Goal: Task Accomplishment & Management: Manage account settings

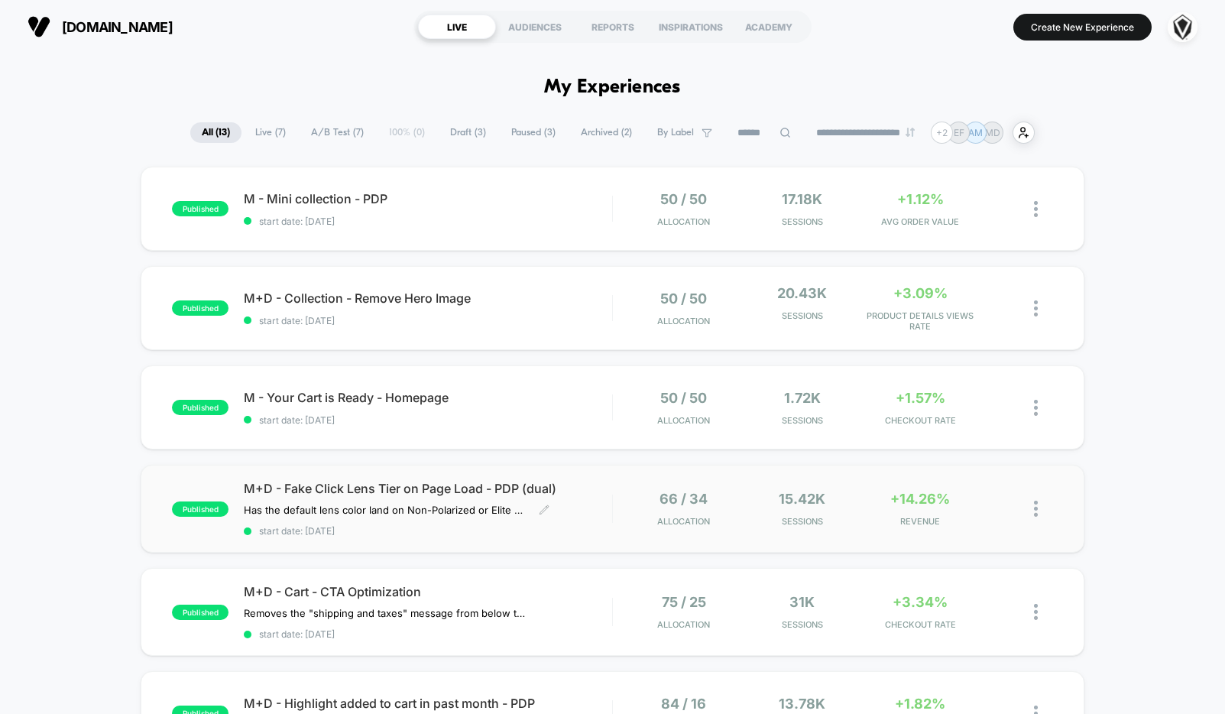
click at [594, 499] on div "M+D - Fake Click Lens Tier on Page Load - PDP (dual) Has the default lens color…" at bounding box center [427, 509] width 367 height 56
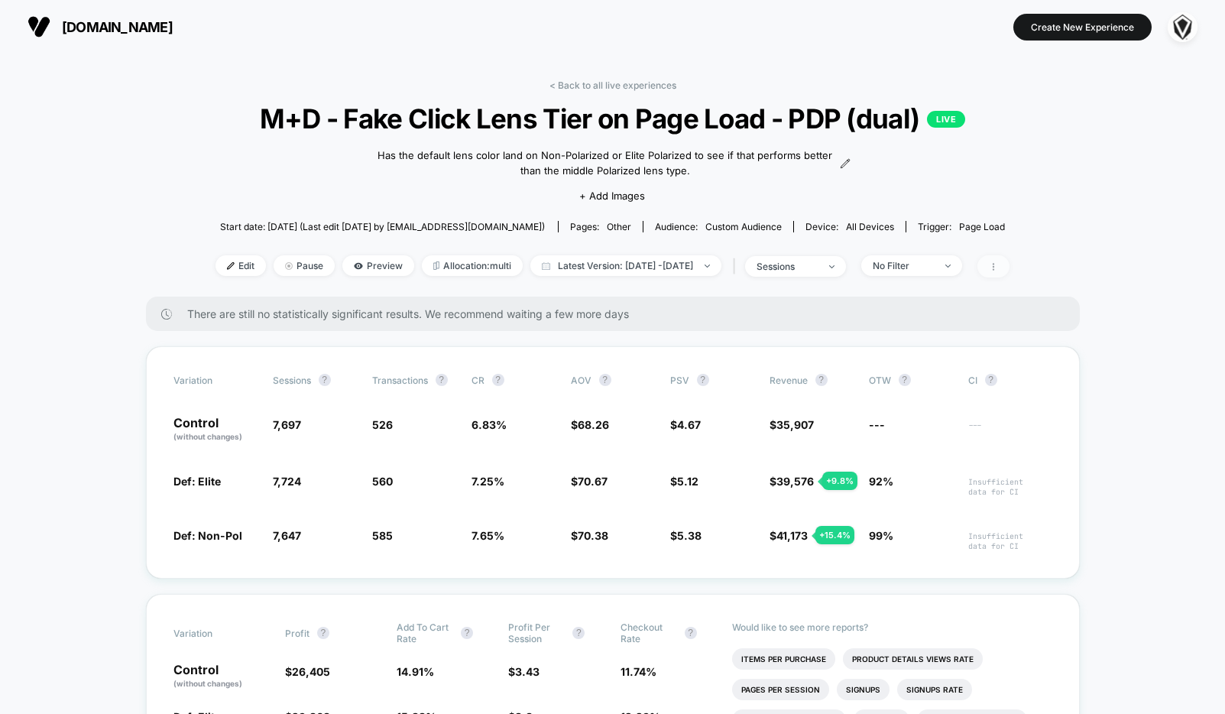
click at [1009, 272] on span at bounding box center [993, 266] width 32 height 22
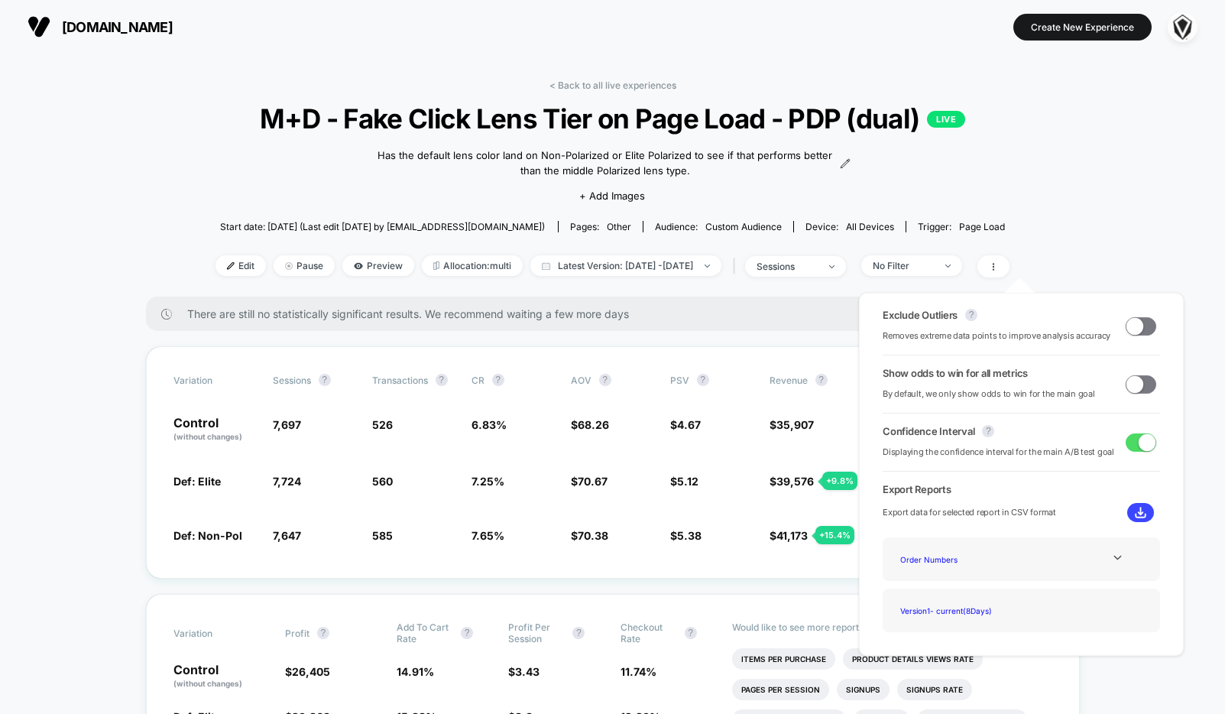
click at [1135, 327] on span at bounding box center [1134, 325] width 17 height 17
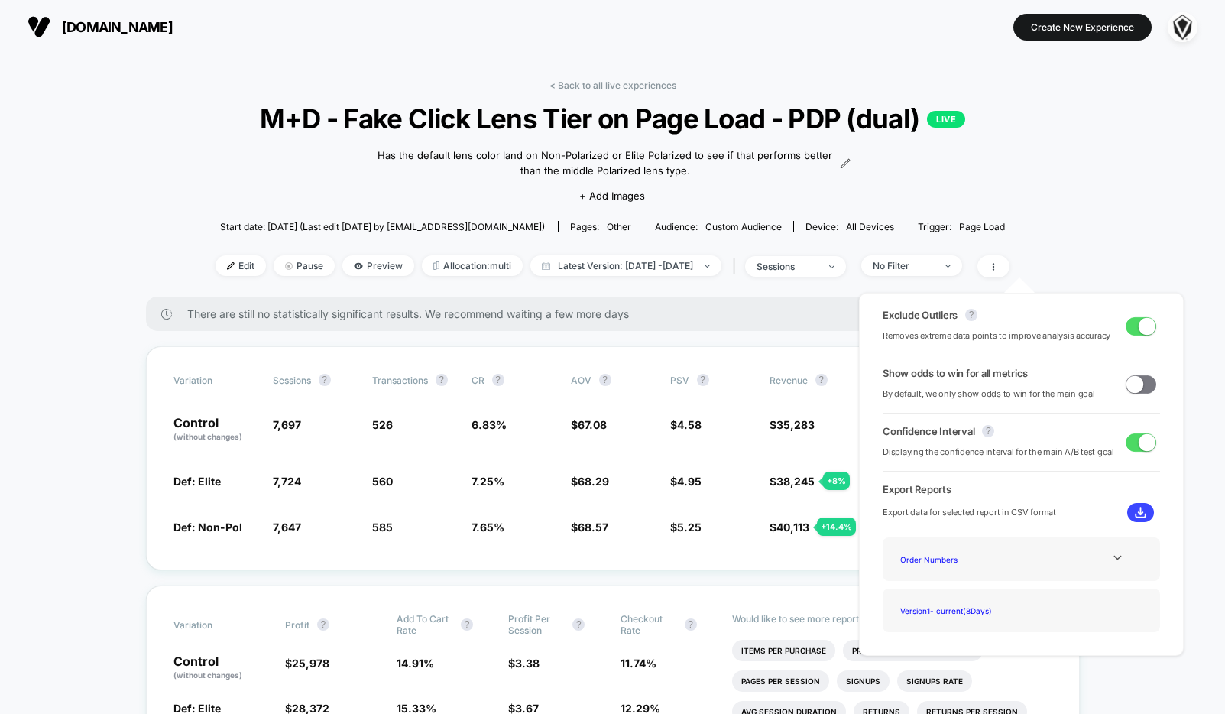
click at [1138, 326] on span at bounding box center [1146, 325] width 17 height 17
click at [1134, 326] on span at bounding box center [1134, 325] width 17 height 17
drag, startPoint x: 1150, startPoint y: 400, endPoint x: 1133, endPoint y: 380, distance: 26.0
click at [1148, 399] on div "Show odds to win for all metrics By default, we only show odds to win for the m…" at bounding box center [1020, 384] width 277 height 34
click at [1131, 377] on span at bounding box center [1134, 383] width 17 height 17
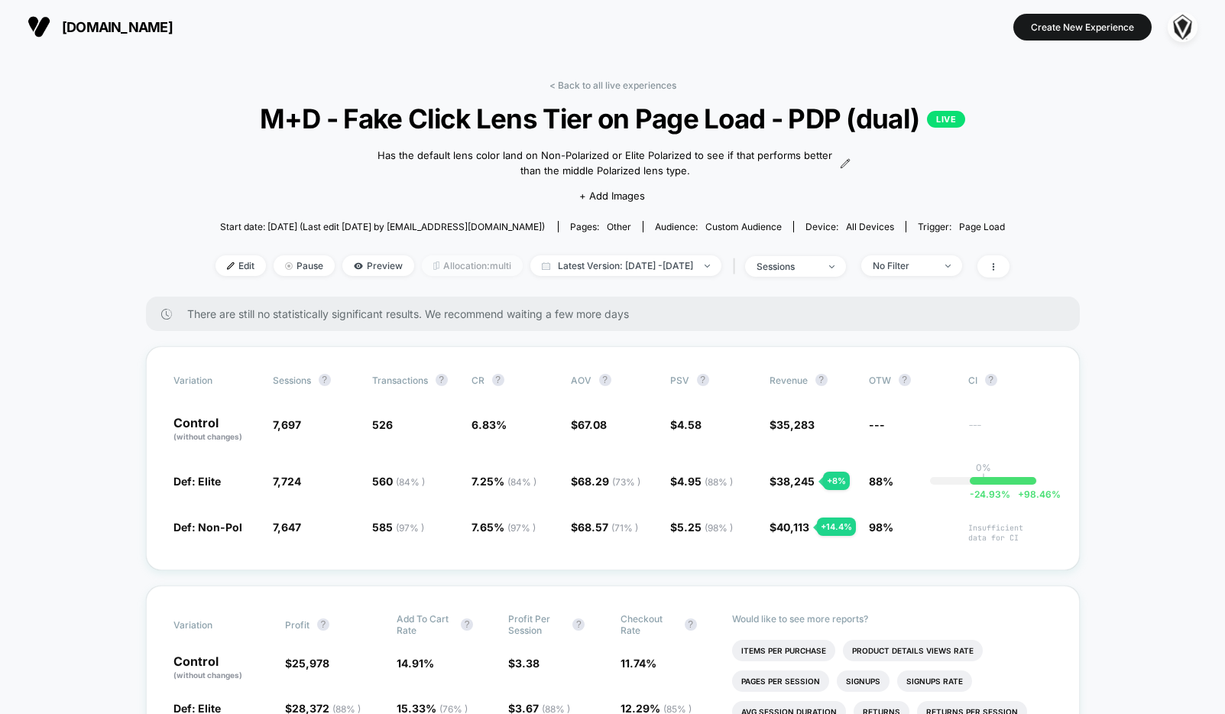
click at [424, 267] on span "Allocation: multi" at bounding box center [472, 265] width 101 height 21
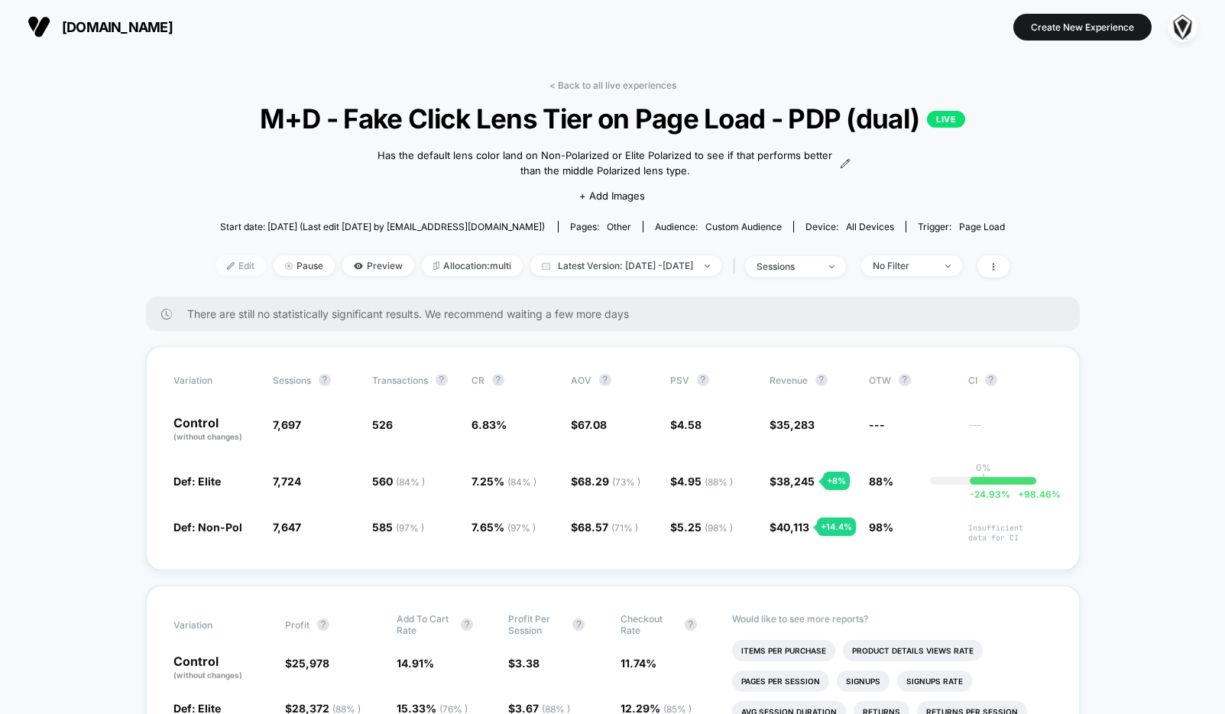
click at [215, 270] on span "Edit" at bounding box center [240, 265] width 50 height 21
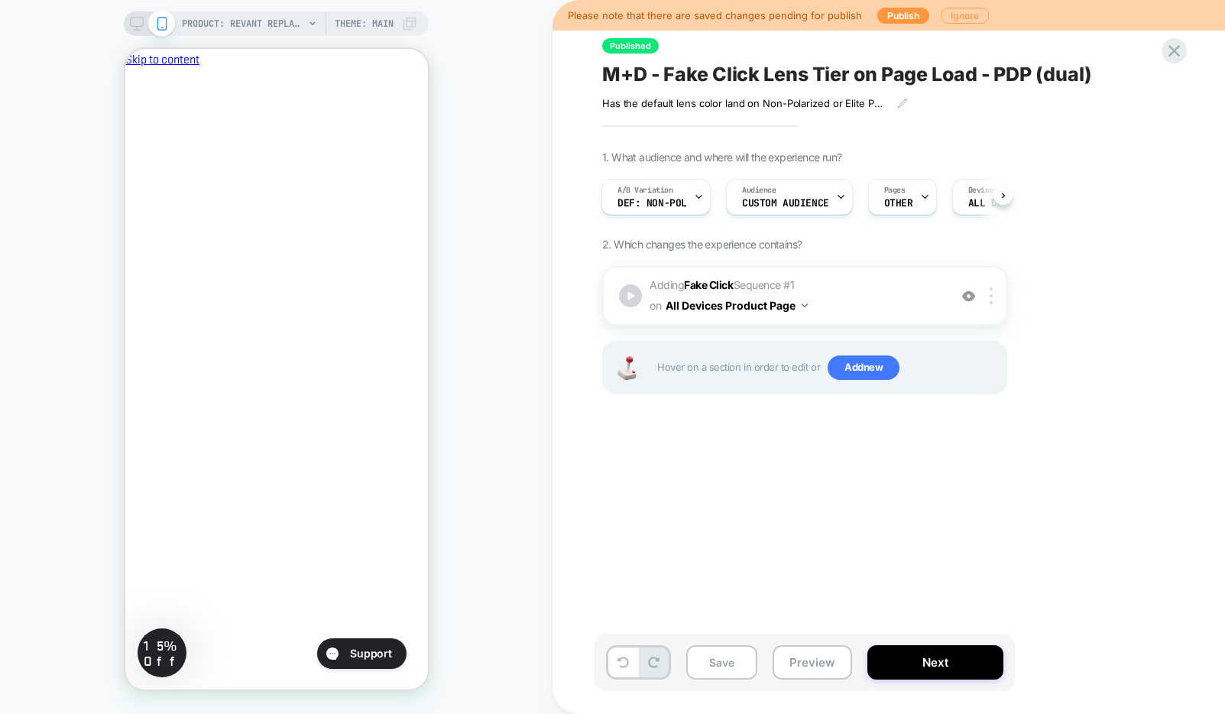
scroll to position [0, 263]
click at [954, 16] on button "Ignore" at bounding box center [964, 16] width 48 height 16
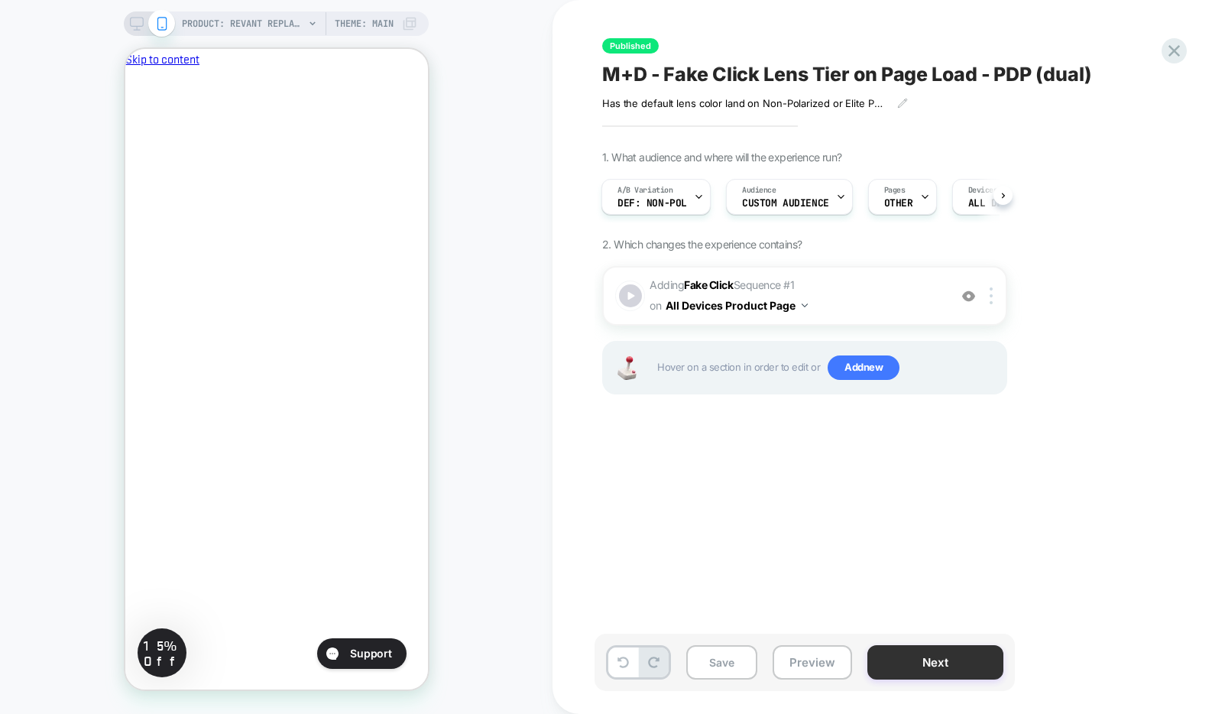
click at [908, 652] on button "Next" at bounding box center [935, 662] width 136 height 34
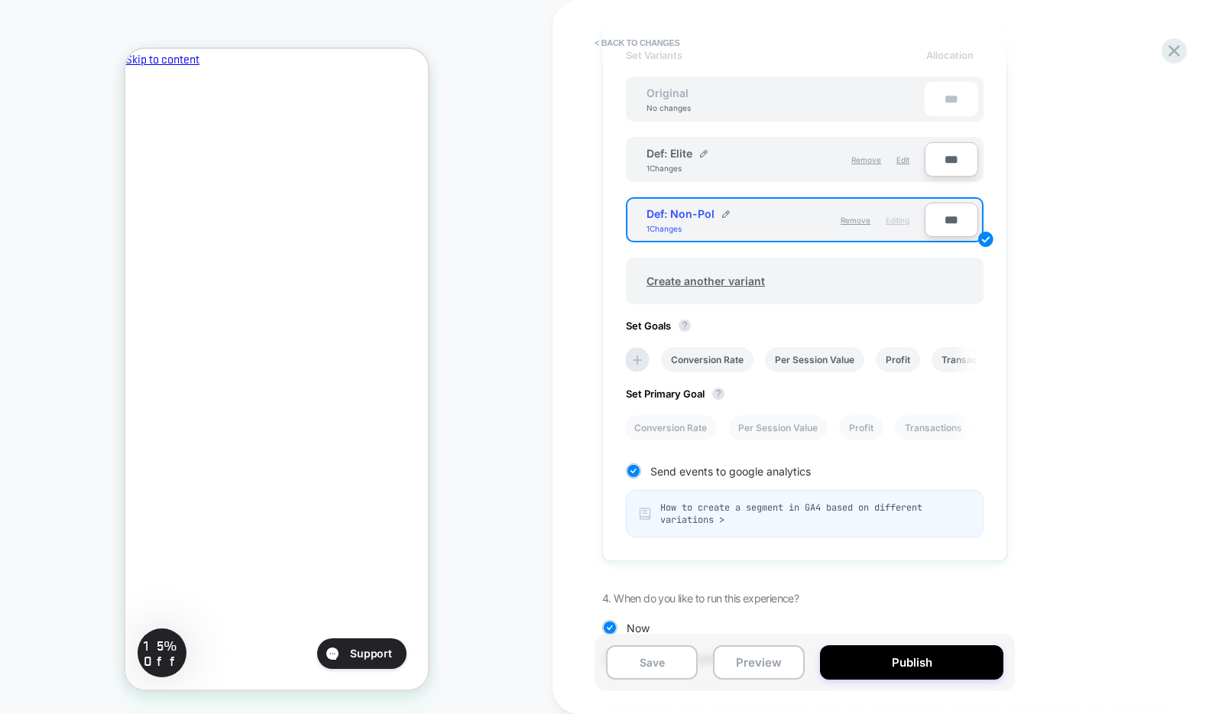
scroll to position [0, 0]
click at [715, 523] on span "How to create a segment in GA4 based on different variations >" at bounding box center [815, 513] width 310 height 24
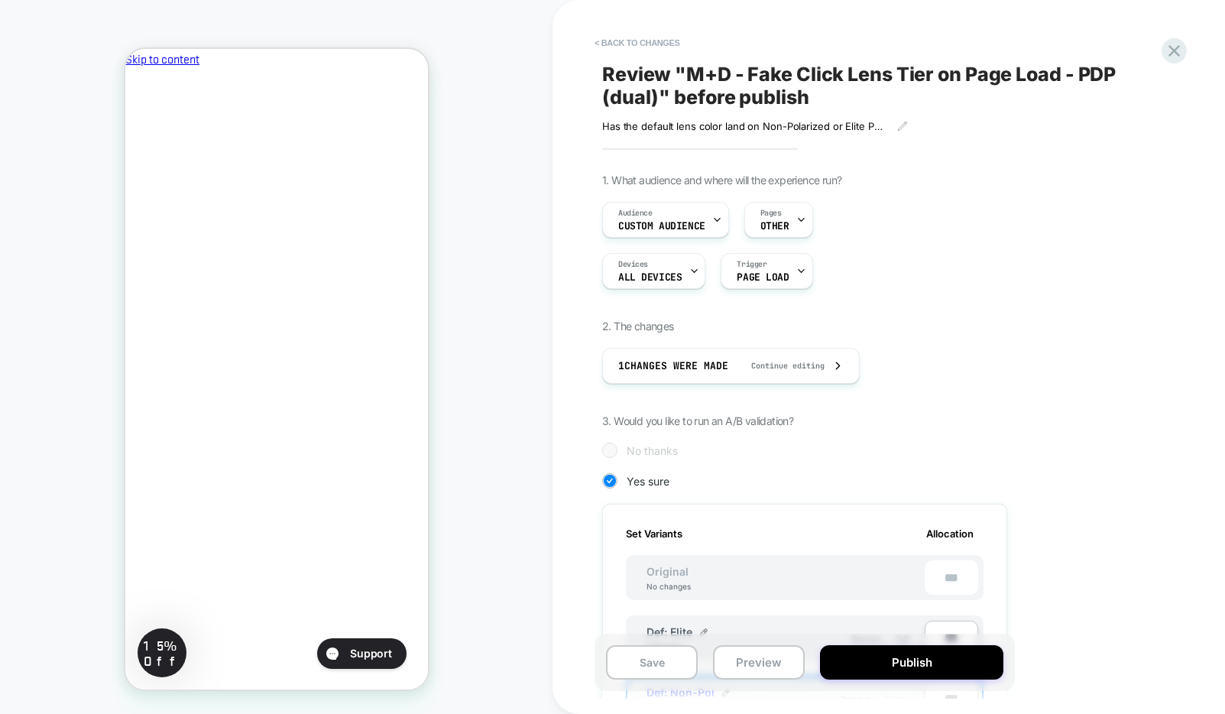
scroll to position [0, 263]
click at [622, 41] on button "< Back to changes" at bounding box center [637, 43] width 101 height 24
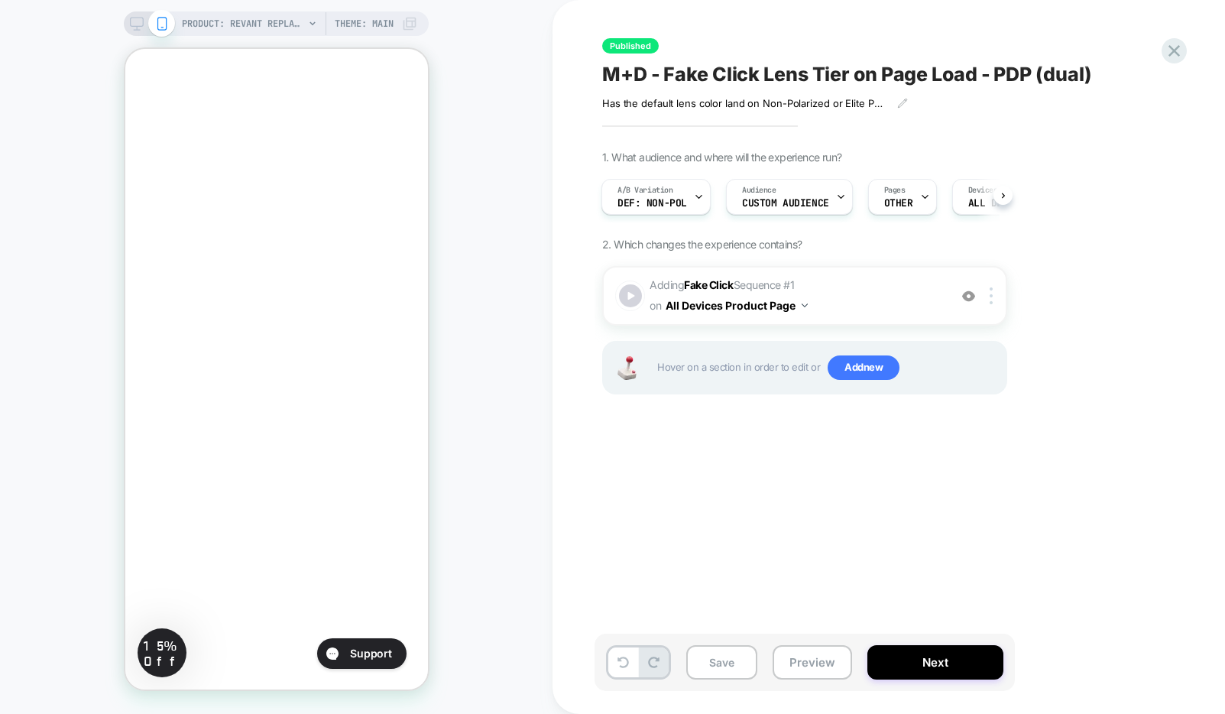
scroll to position [0, 0]
click at [731, 663] on button "Save" at bounding box center [721, 662] width 71 height 34
click at [986, 675] on button "Next" at bounding box center [935, 662] width 136 height 34
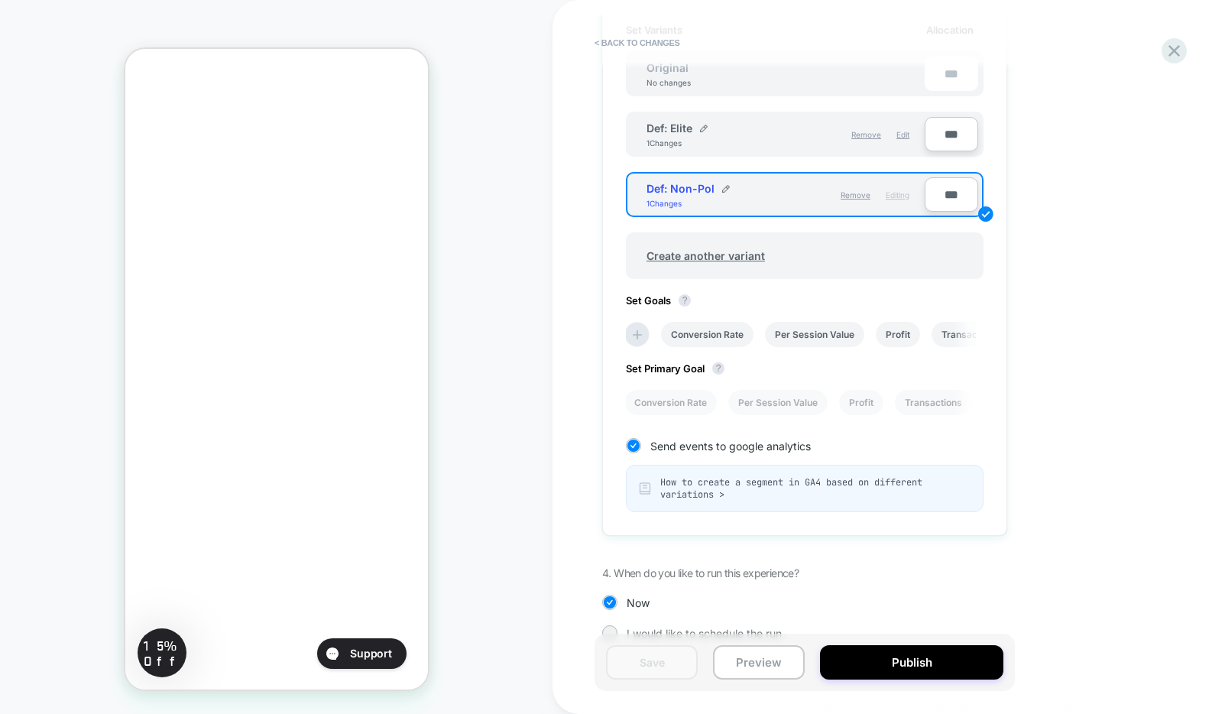
scroll to position [363, 0]
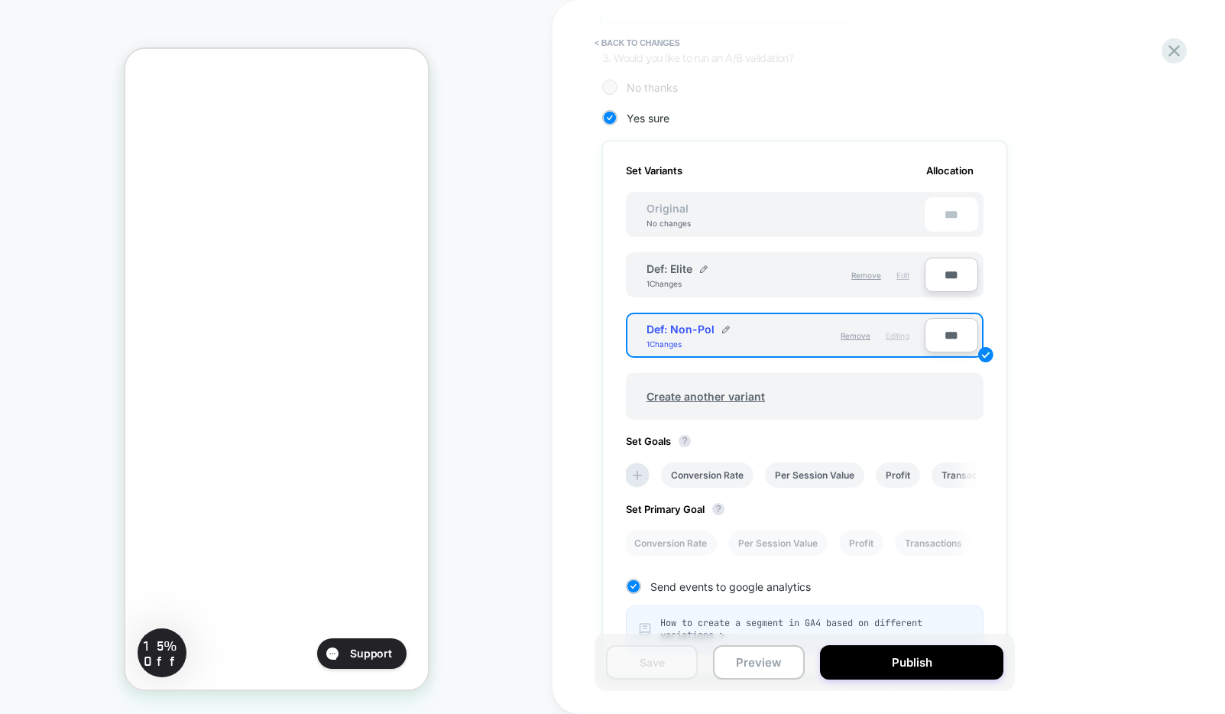
click at [904, 275] on span "Edit" at bounding box center [902, 274] width 13 height 9
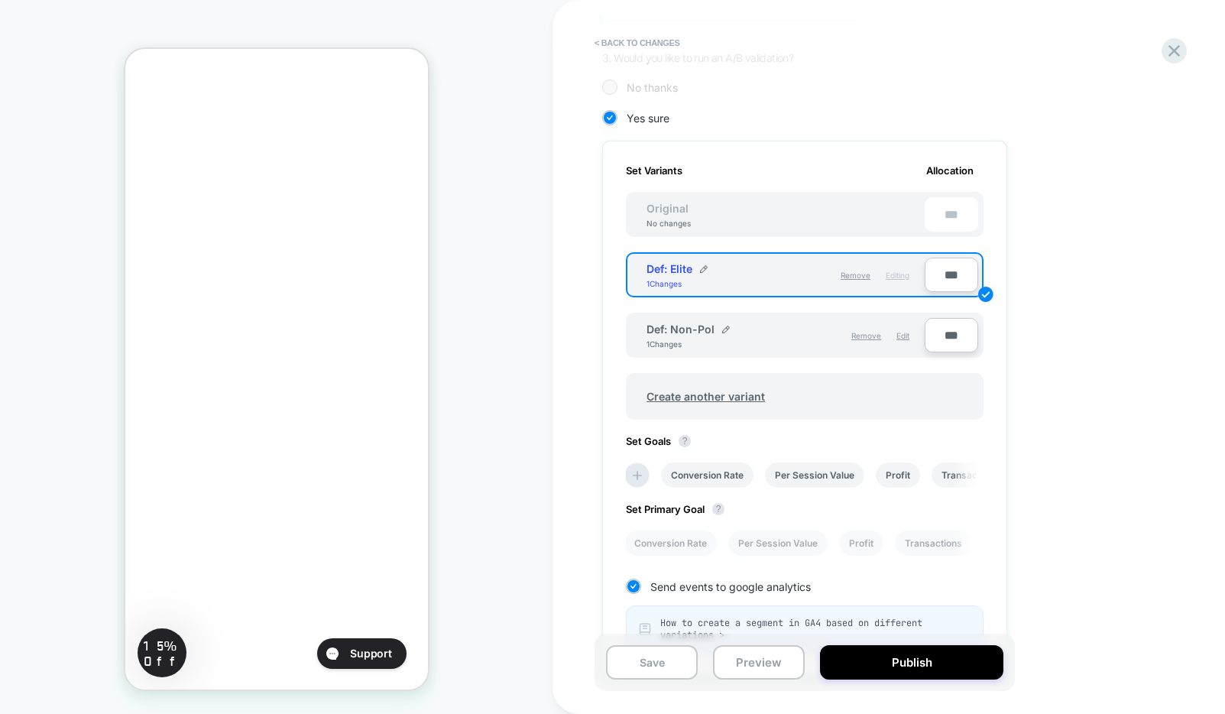
scroll to position [0, 263]
click at [704, 269] on img at bounding box center [704, 269] width 8 height 8
click at [678, 280] on input "**********" at bounding box center [701, 276] width 111 height 30
type input "*********"
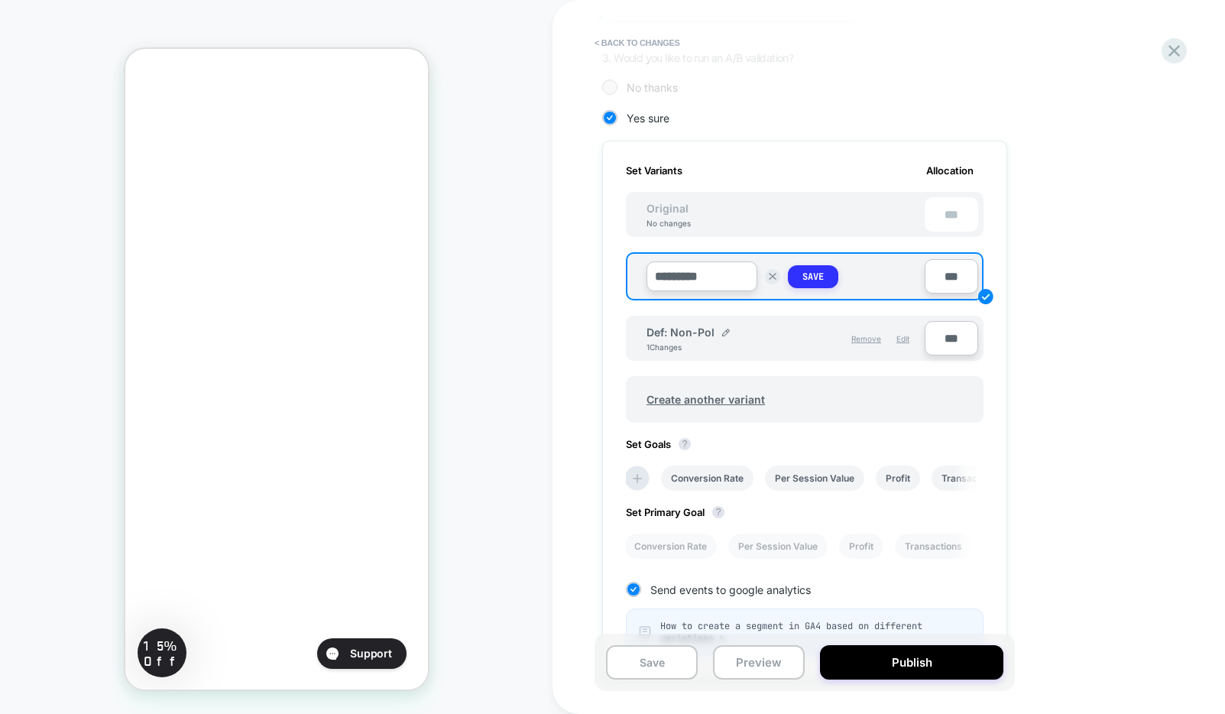
click at [802, 277] on strong "Save" at bounding box center [812, 276] width 21 height 12
click at [701, 266] on img at bounding box center [701, 269] width 8 height 8
click at [663, 283] on input "*********" at bounding box center [701, 276] width 111 height 30
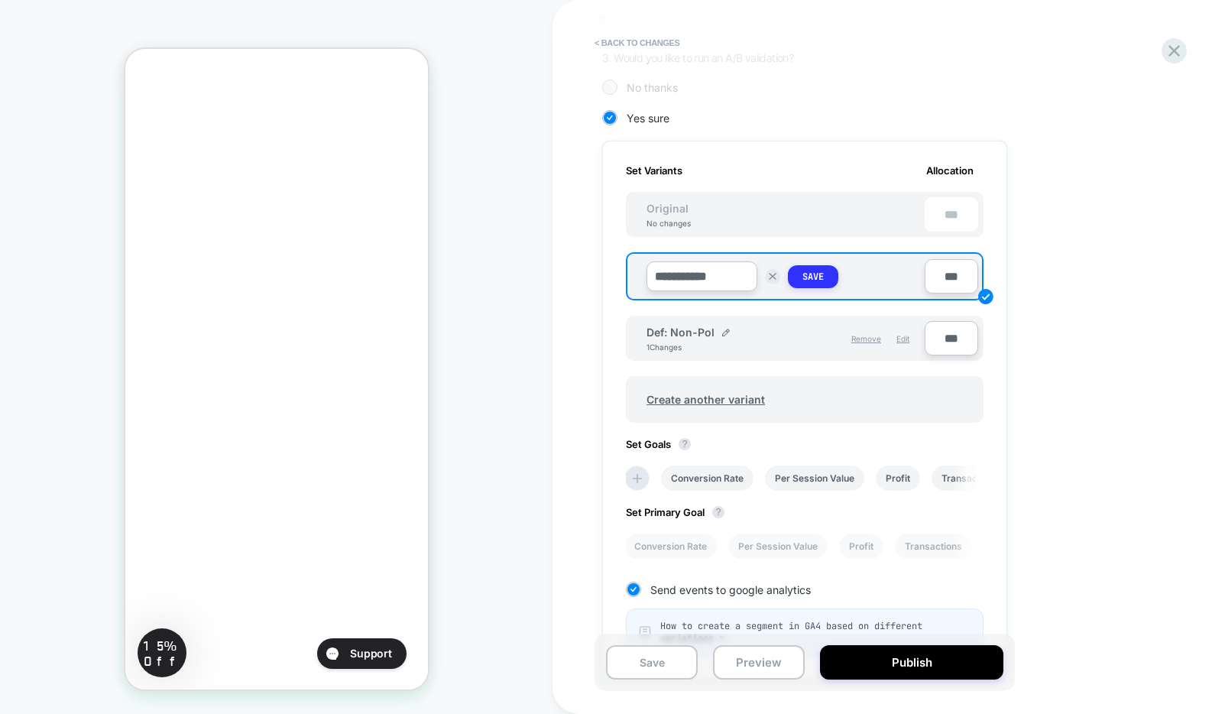
type input "**********"
click at [815, 274] on strong "Save" at bounding box center [812, 276] width 21 height 12
click at [719, 327] on div "Def: Non-Pol" at bounding box center [687, 328] width 83 height 13
click at [723, 327] on img at bounding box center [726, 329] width 8 height 8
drag, startPoint x: 678, startPoint y: 338, endPoint x: 591, endPoint y: 334, distance: 87.2
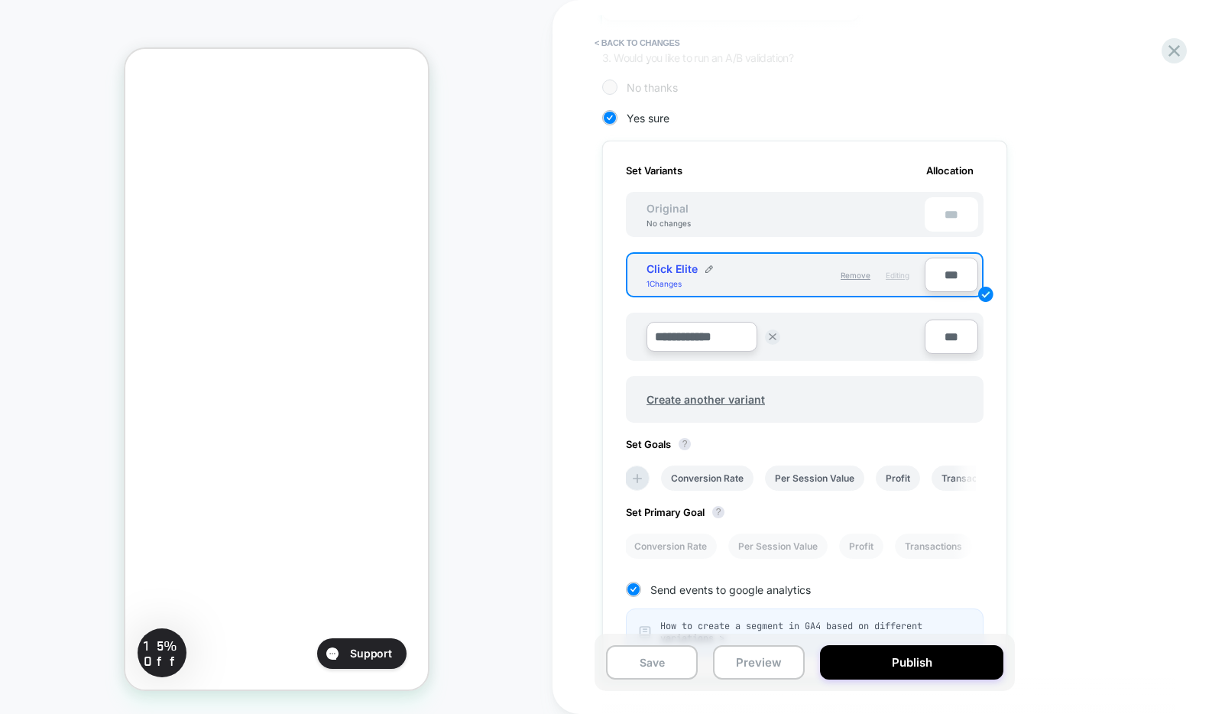
click at [591, 334] on div "**********" at bounding box center [888, 357] width 672 height 714
type input "**********"
click at [811, 336] on strong "Save" at bounding box center [812, 337] width 21 height 12
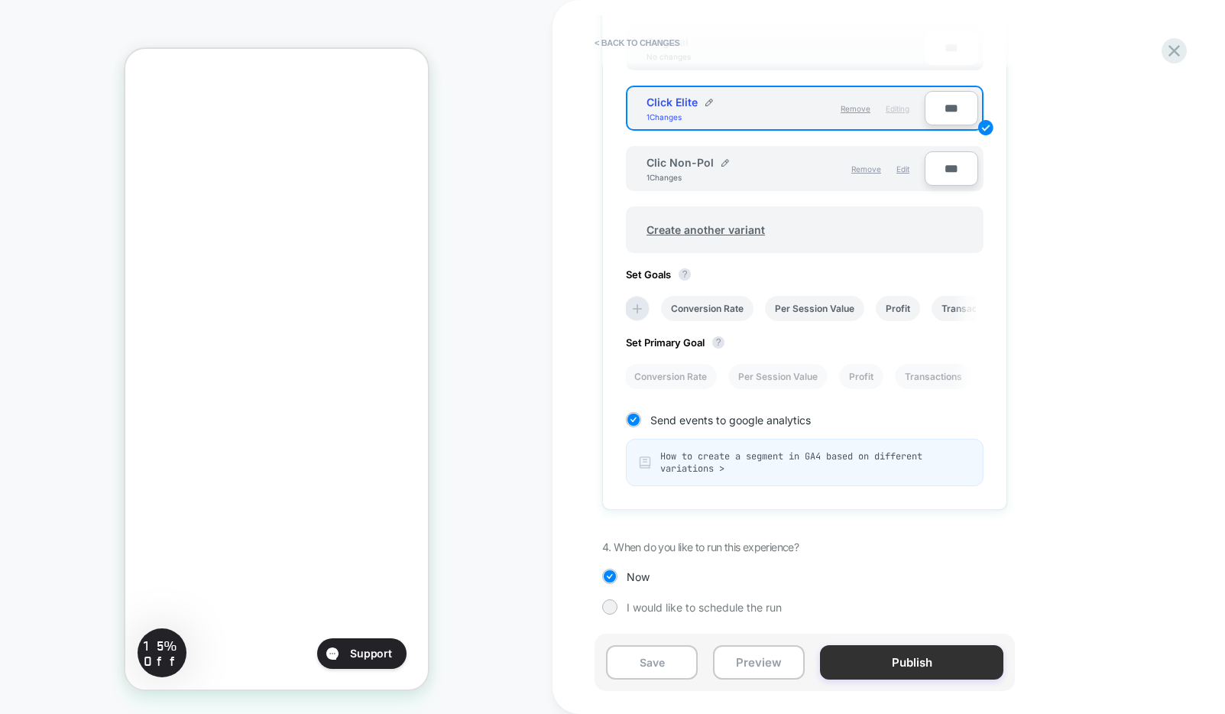
click at [871, 662] on button "Publish" at bounding box center [911, 662] width 183 height 34
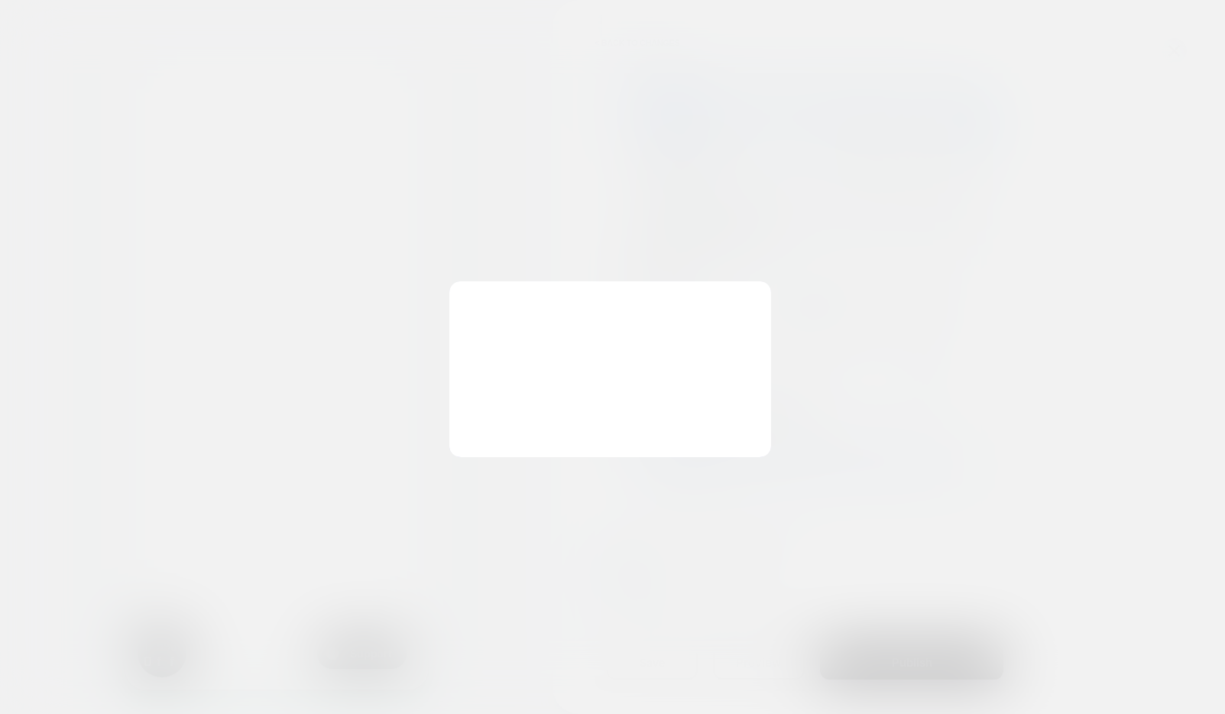
scroll to position [0, 263]
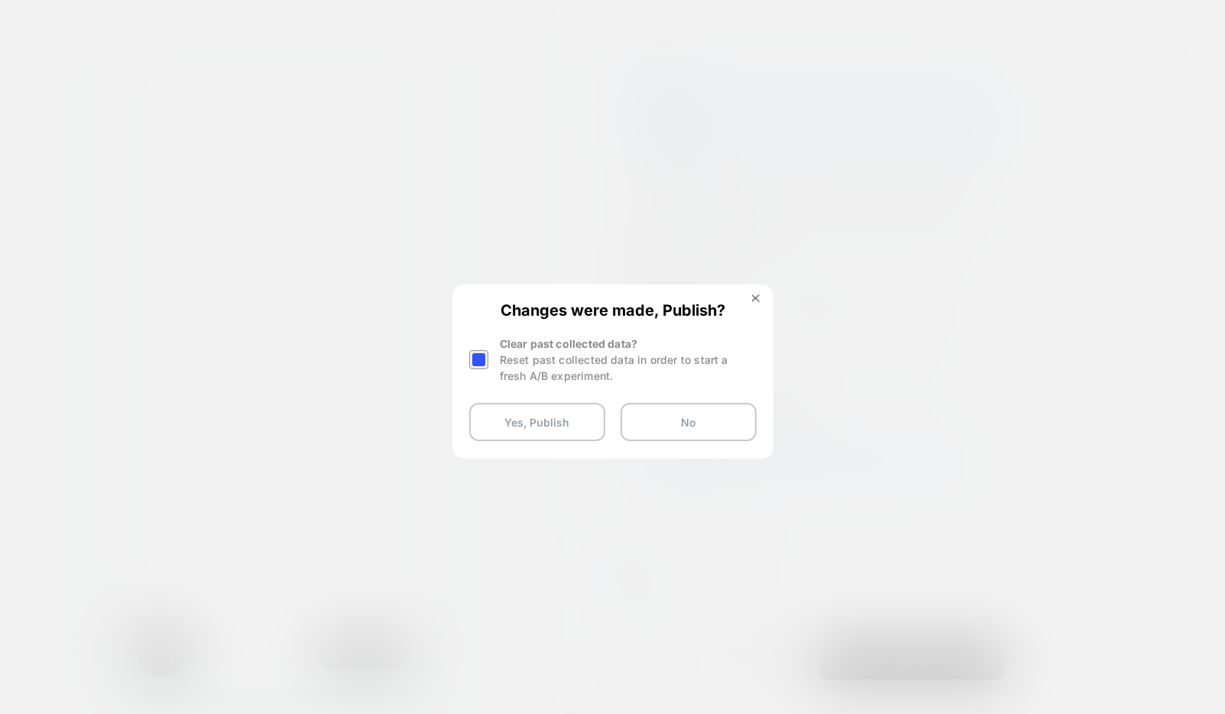
click at [484, 365] on div at bounding box center [478, 359] width 19 height 19
click at [494, 426] on button "Yes, Publish" at bounding box center [537, 422] width 136 height 38
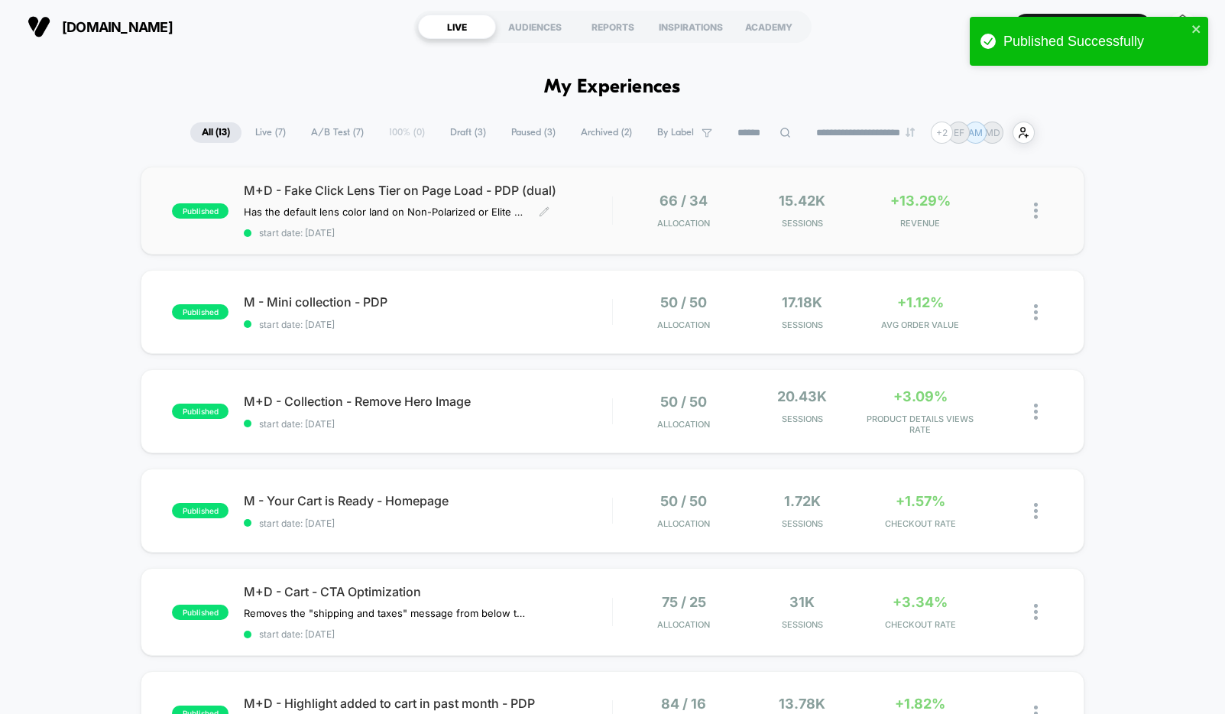
click at [547, 235] on span "start date: [DATE]" at bounding box center [427, 232] width 367 height 11
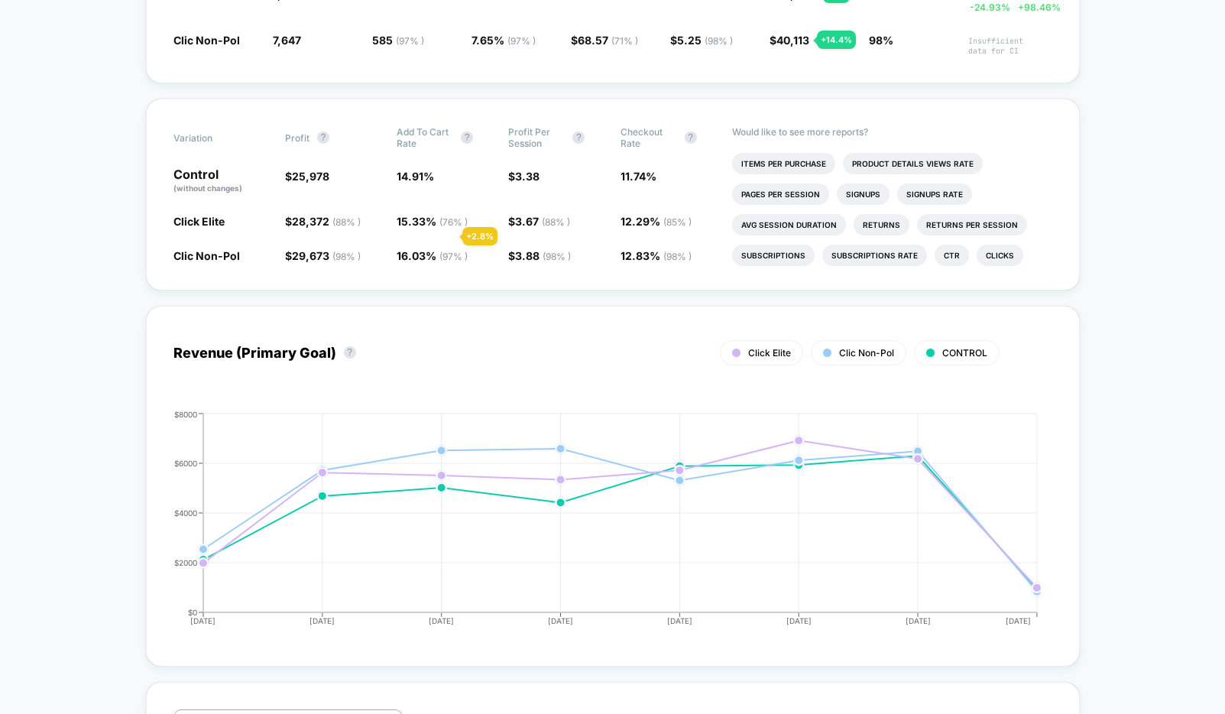
scroll to position [491, 0]
